Goal: Task Accomplishment & Management: Use online tool/utility

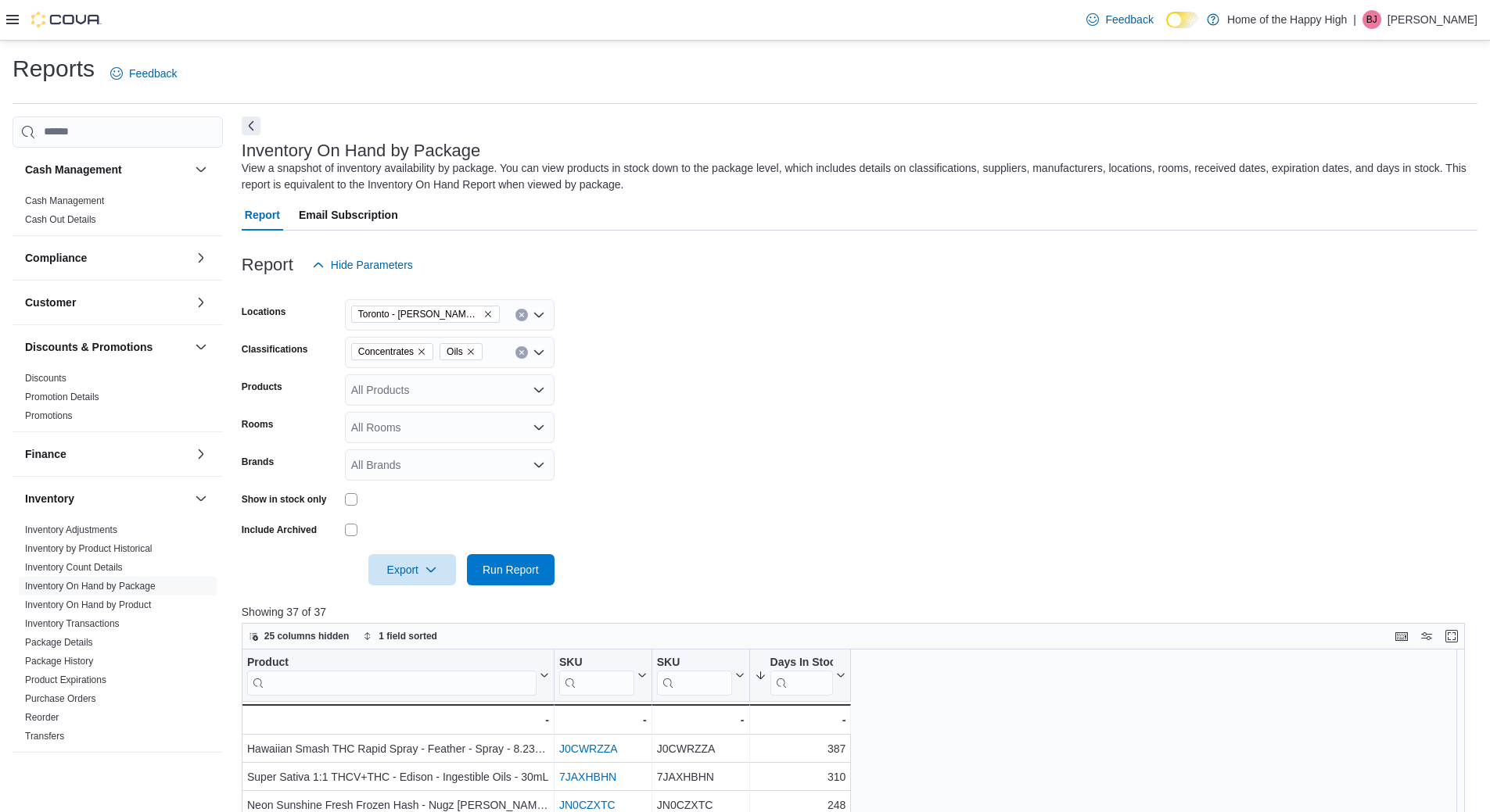
scroll to position [78, 0]
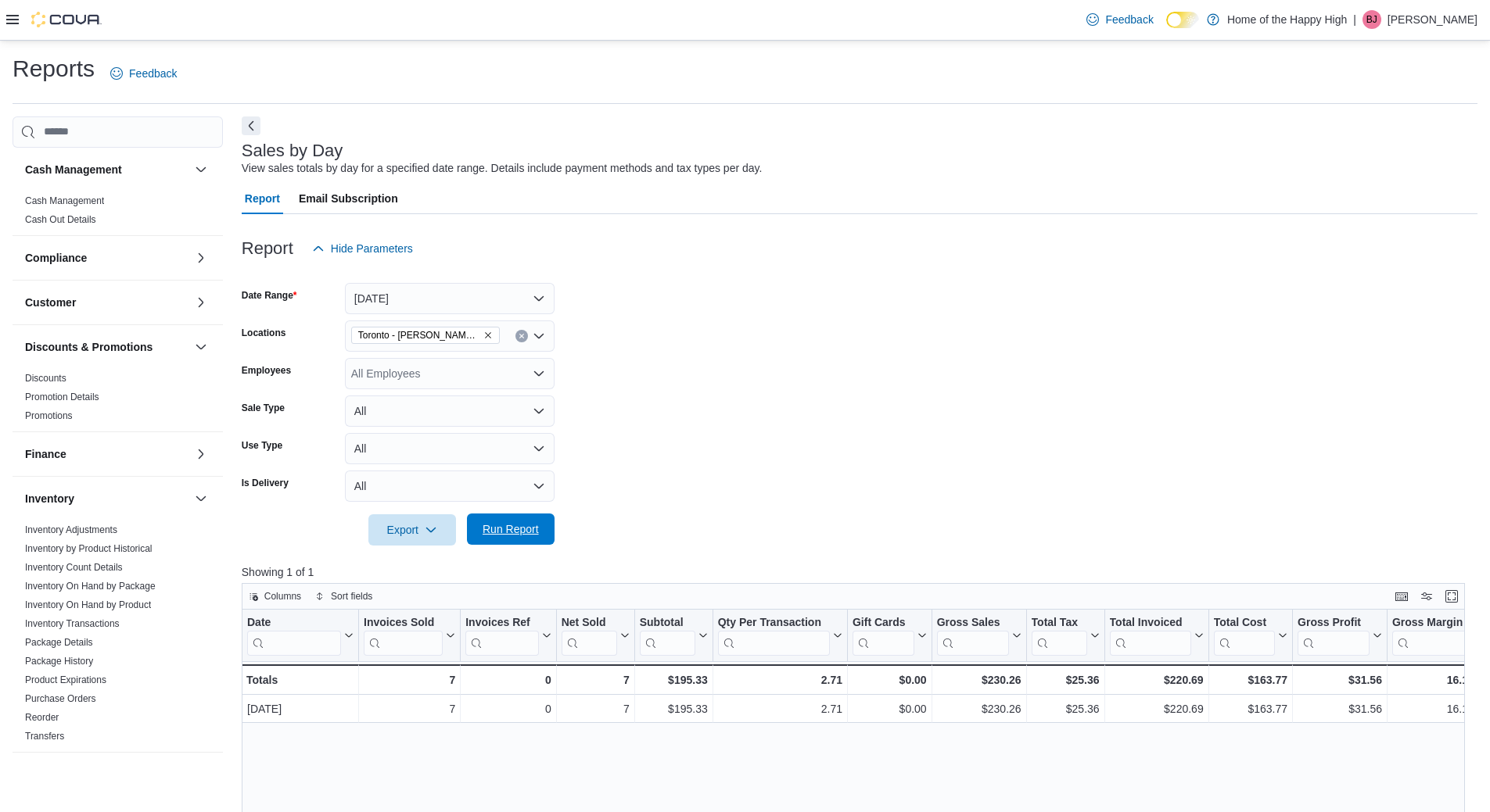
scroll to position [313, 0]
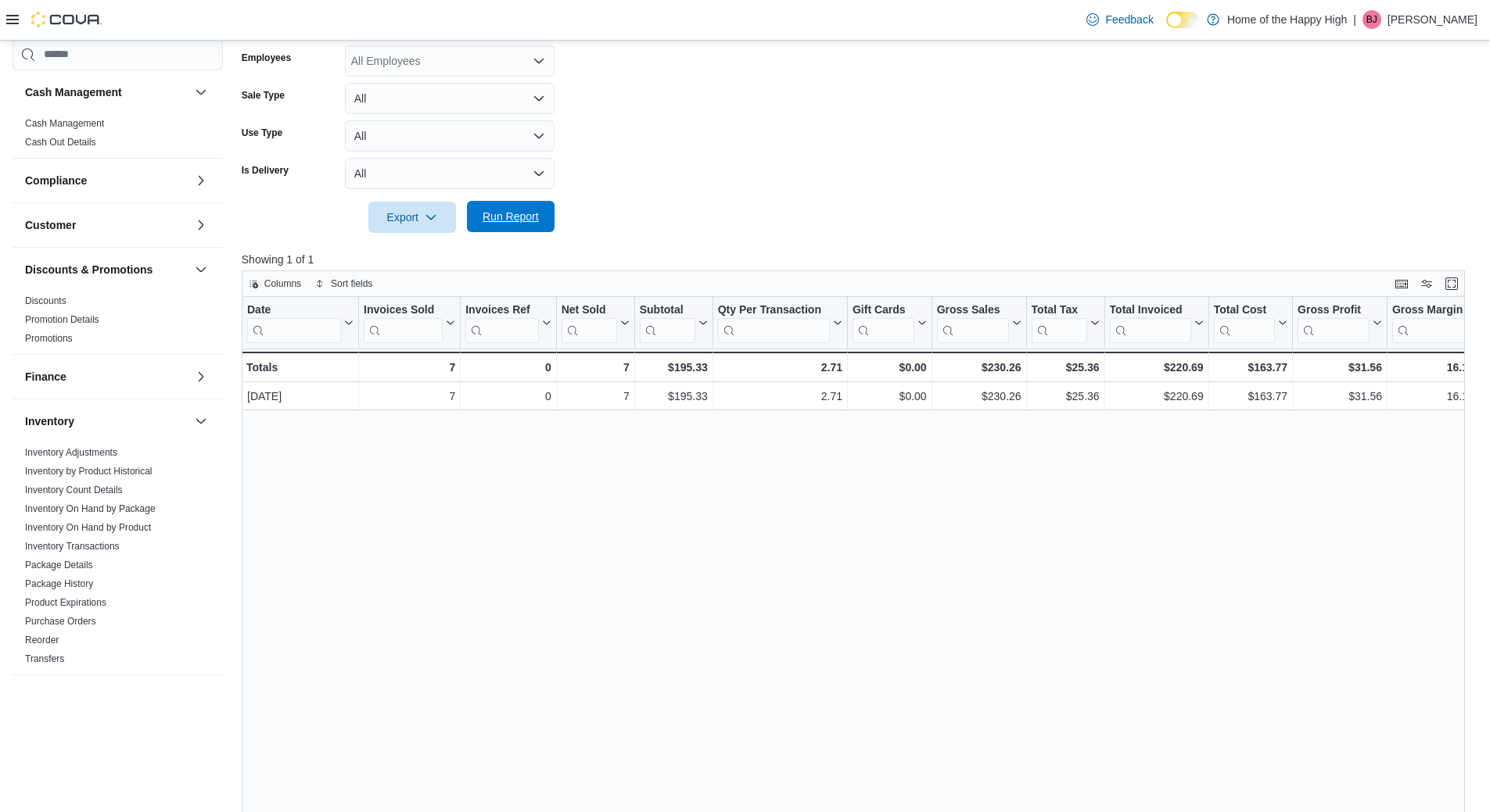
click at [537, 214] on span "Run Report" at bounding box center [511, 217] width 56 height 16
click at [482, 238] on div at bounding box center [860, 242] width 1236 height 18
click at [508, 202] on span "Run Report" at bounding box center [511, 217] width 69 height 32
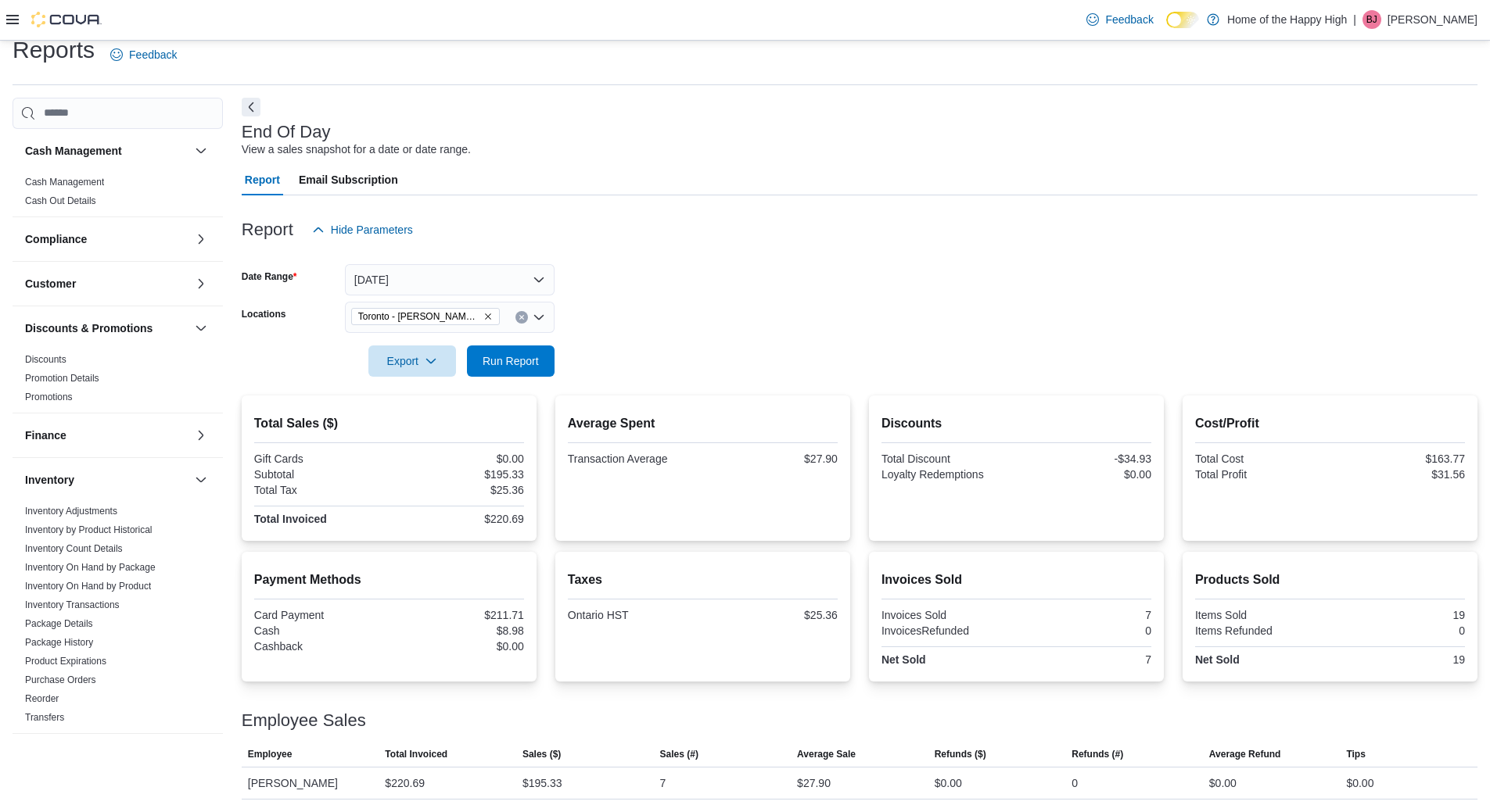
scroll to position [592, 0]
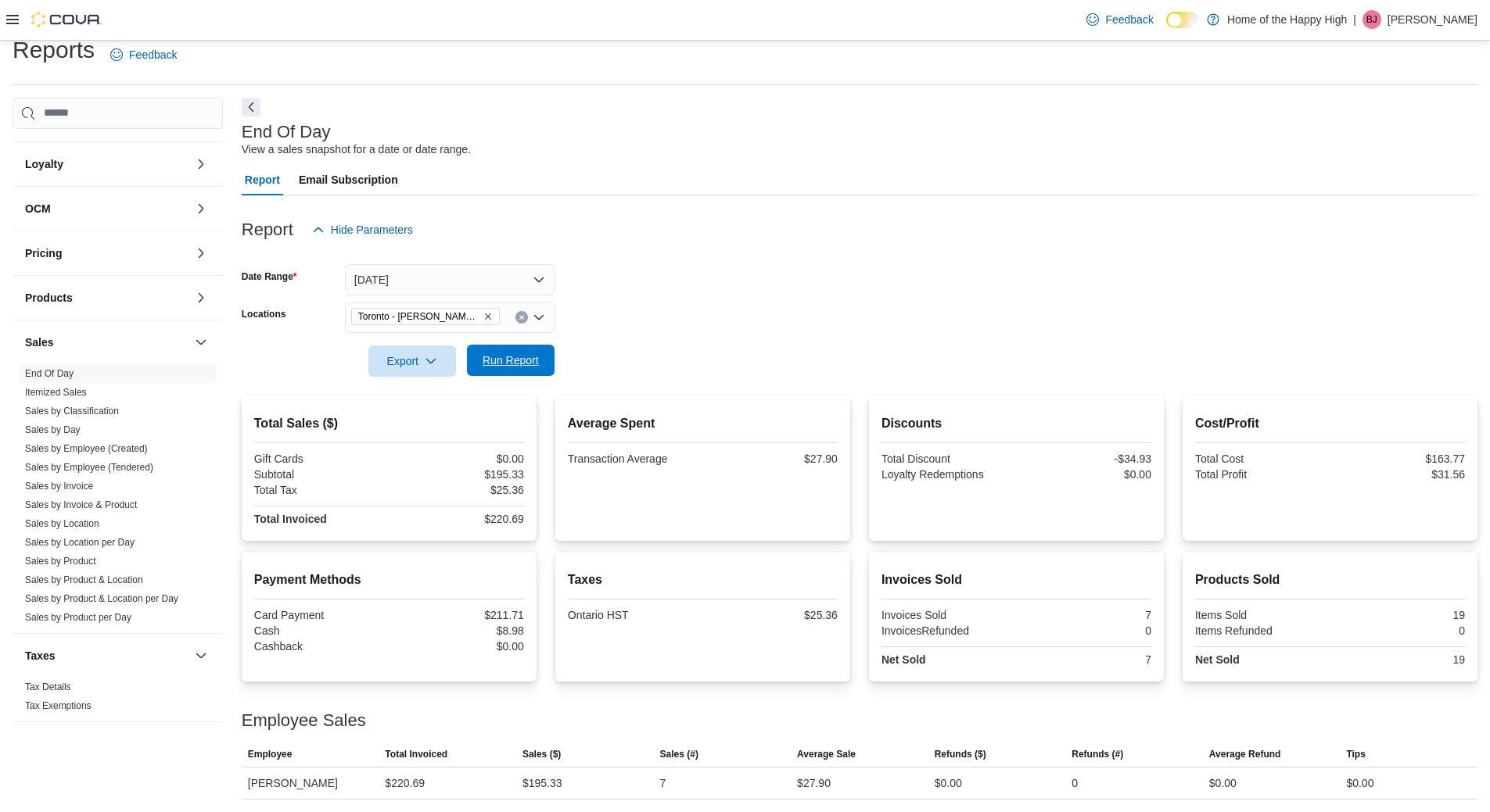
click at [514, 362] on span "Run Report" at bounding box center [511, 360] width 56 height 16
click at [531, 368] on span "Run Report" at bounding box center [511, 360] width 69 height 32
